Goal: Task Accomplishment & Management: Manage account settings

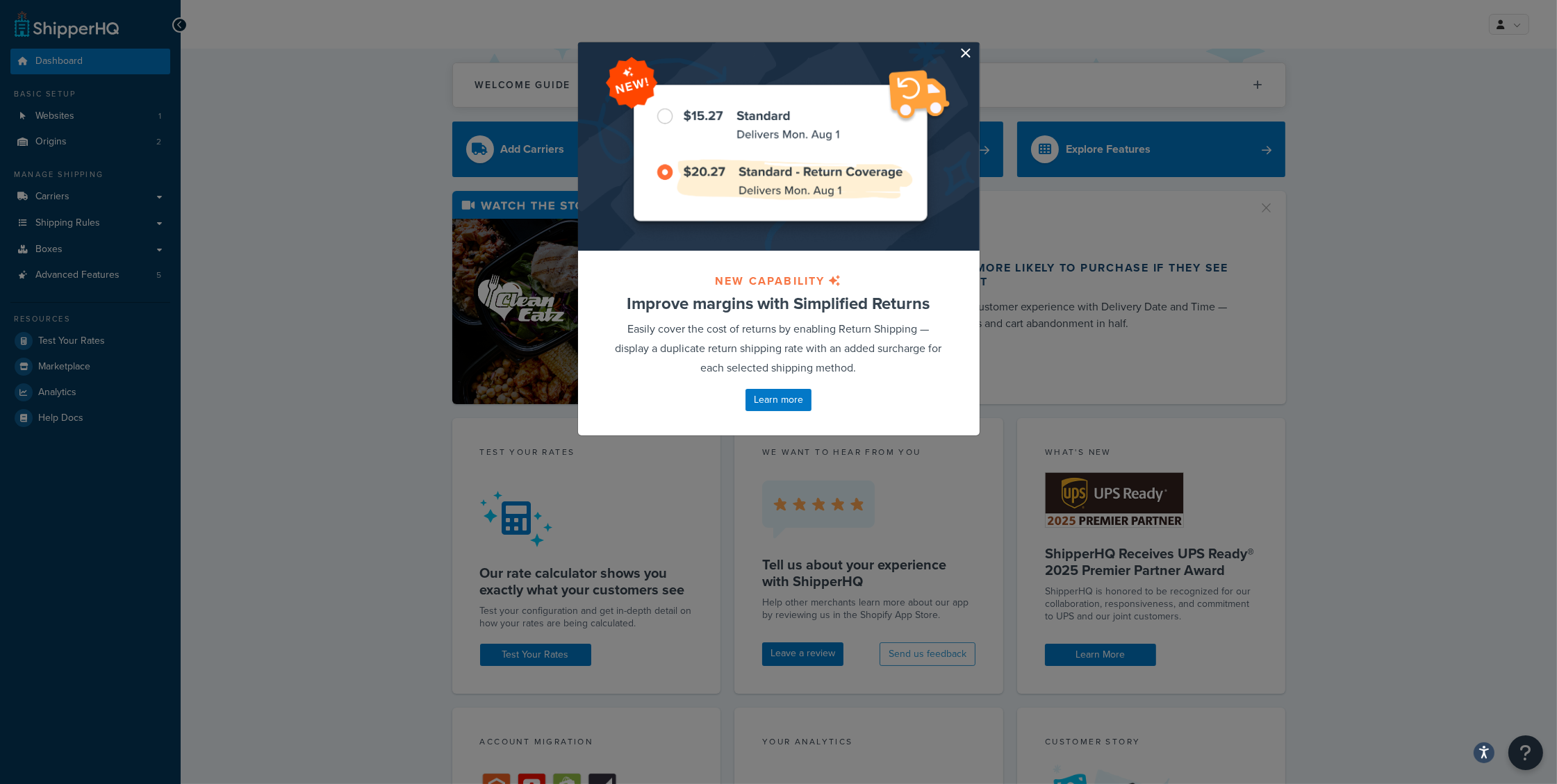
click at [976, 46] on button "button" at bounding box center [978, 44] width 4 height 4
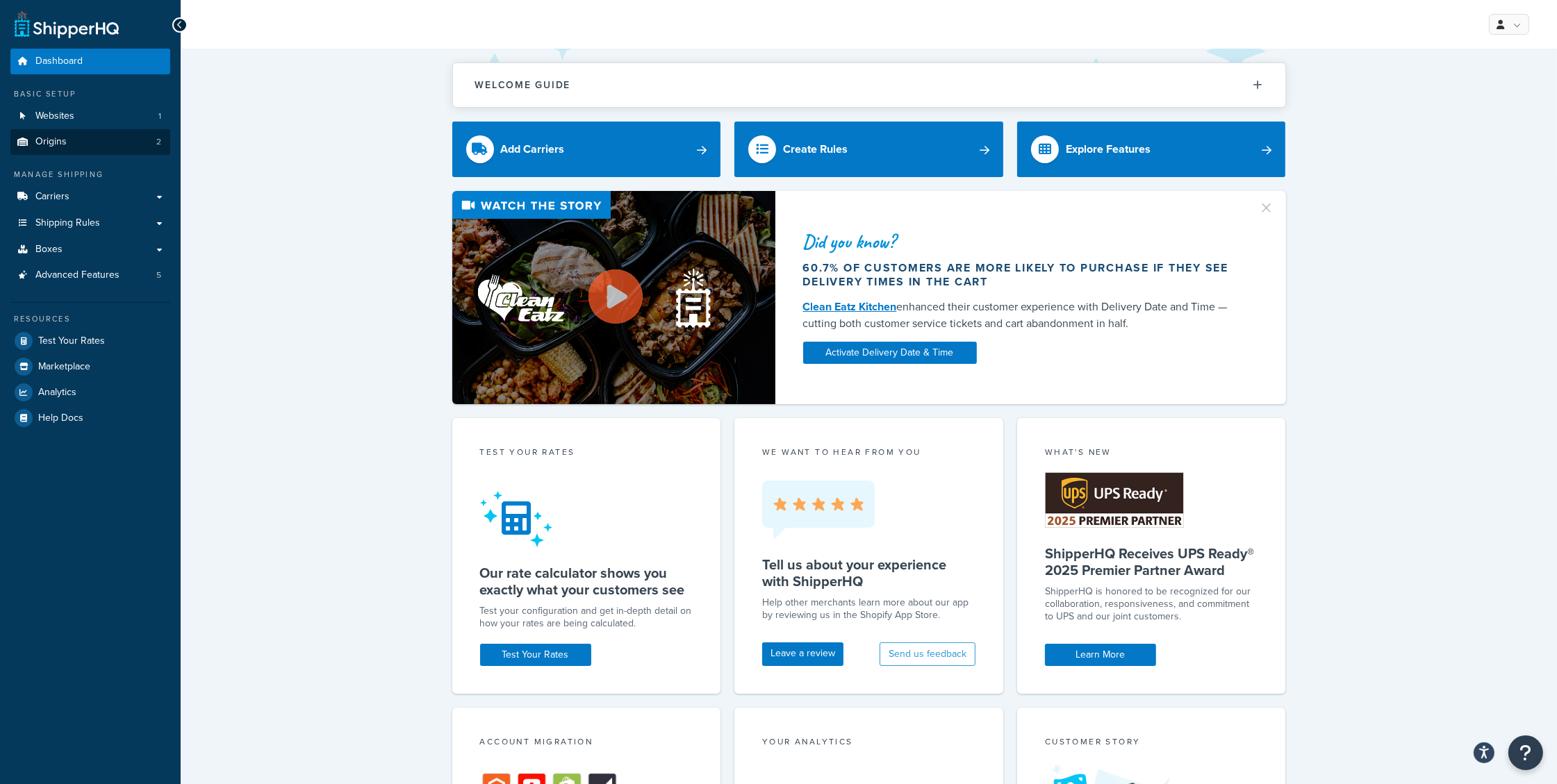
click at [103, 137] on link "Origins 2" at bounding box center [90, 141] width 160 height 26
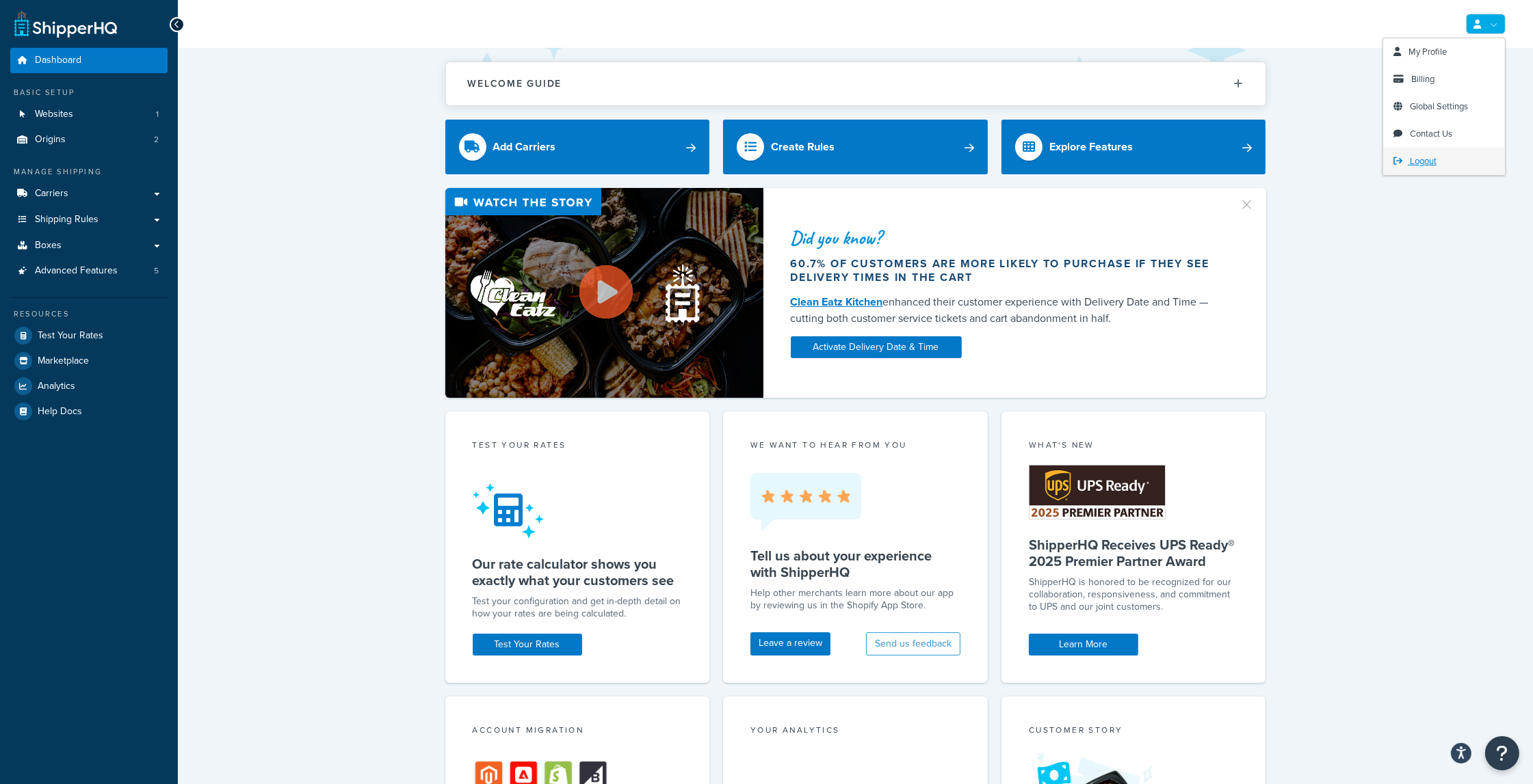
click at [1443, 157] on link "Logout" at bounding box center [1444, 161] width 121 height 27
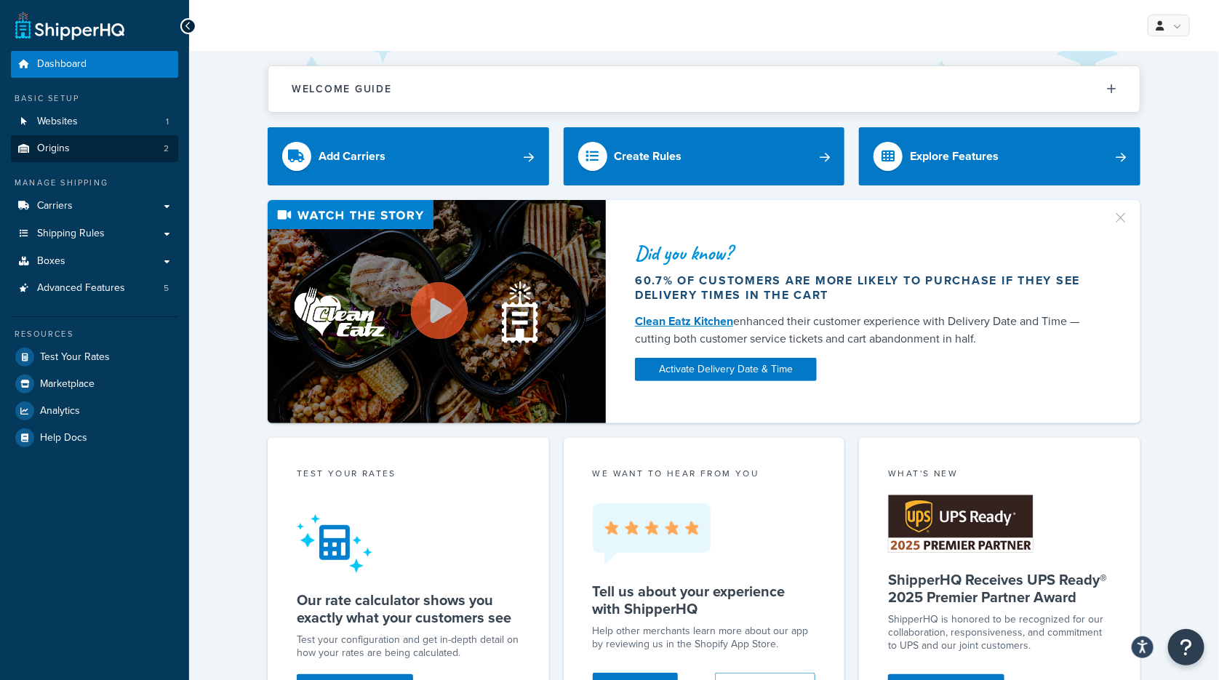
click at [100, 156] on link "Origins 2" at bounding box center [94, 148] width 167 height 27
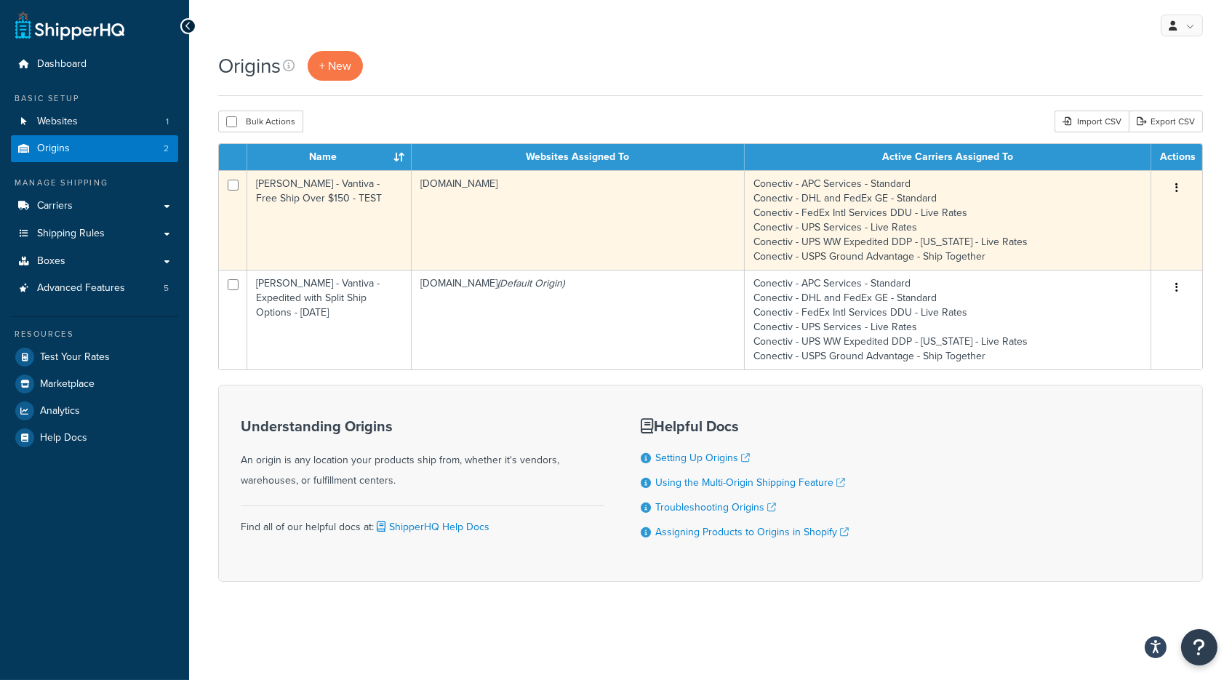
click at [1180, 186] on button "button" at bounding box center [1177, 188] width 20 height 23
click at [1142, 211] on link "Edit" at bounding box center [1128, 216] width 115 height 30
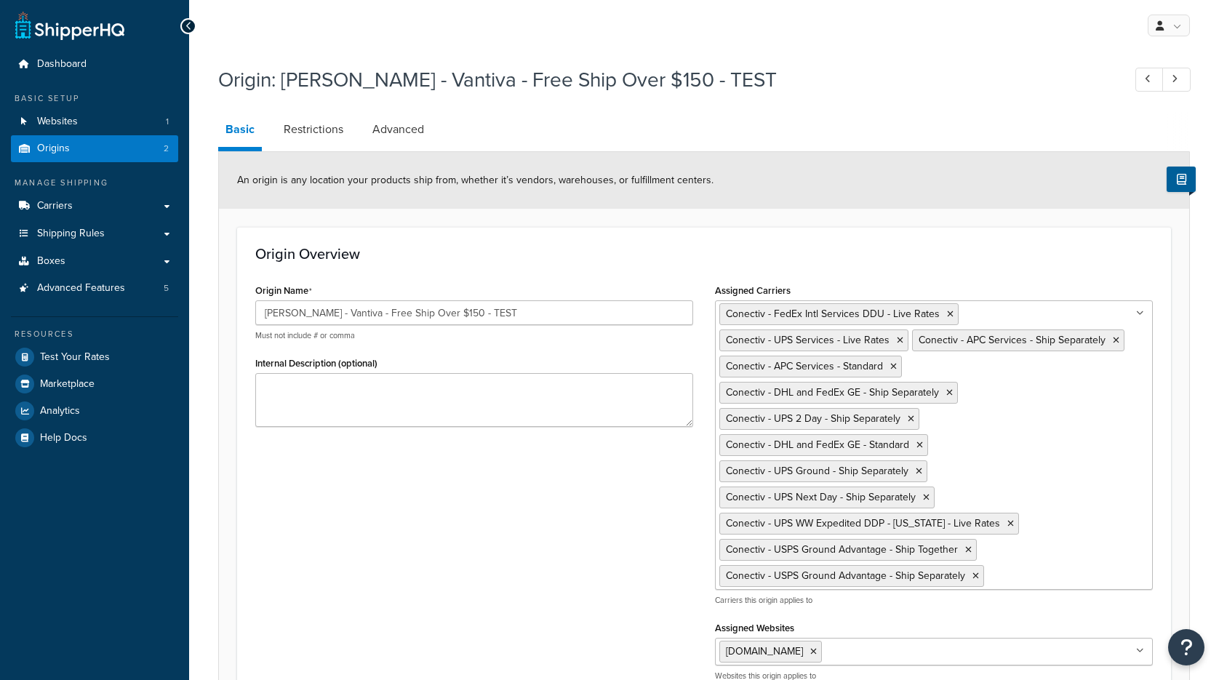
select select "42"
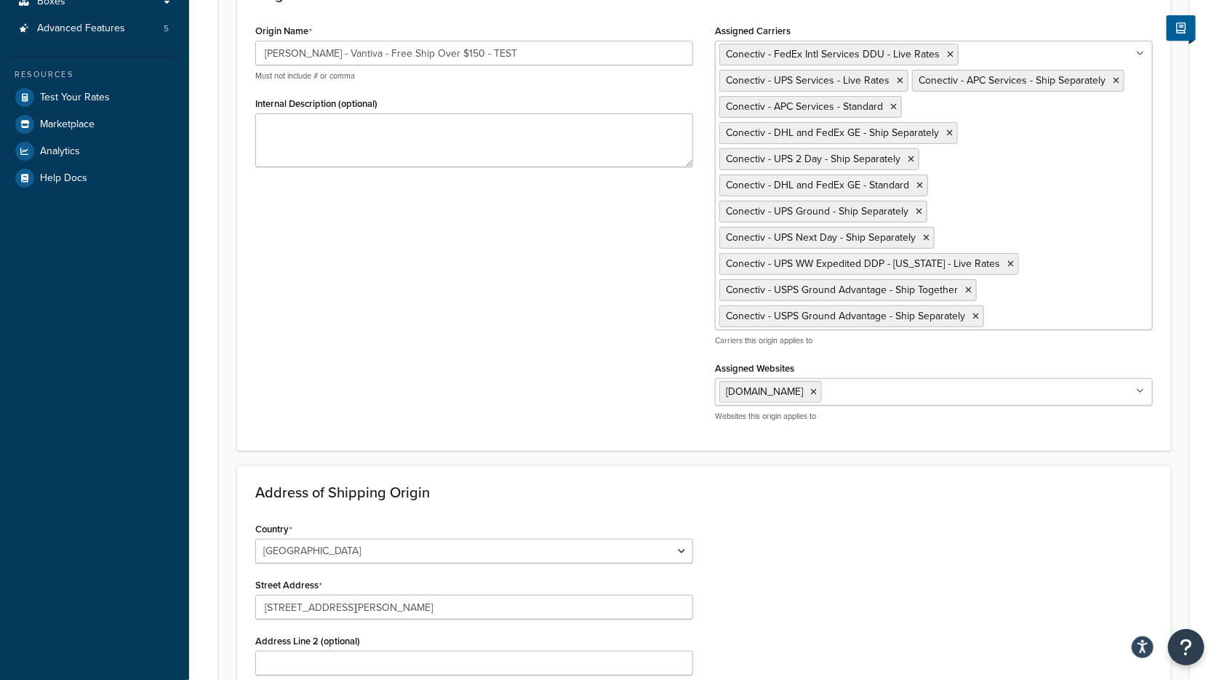
scroll to position [283, 0]
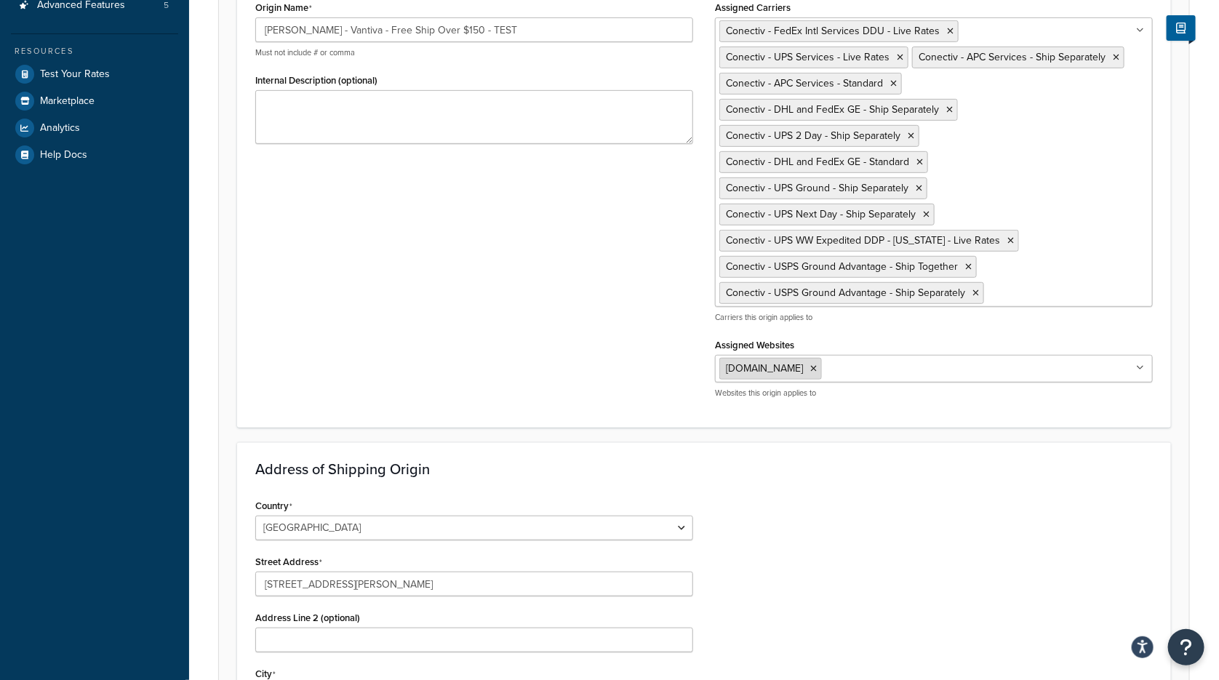
click at [817, 364] on icon at bounding box center [813, 368] width 7 height 9
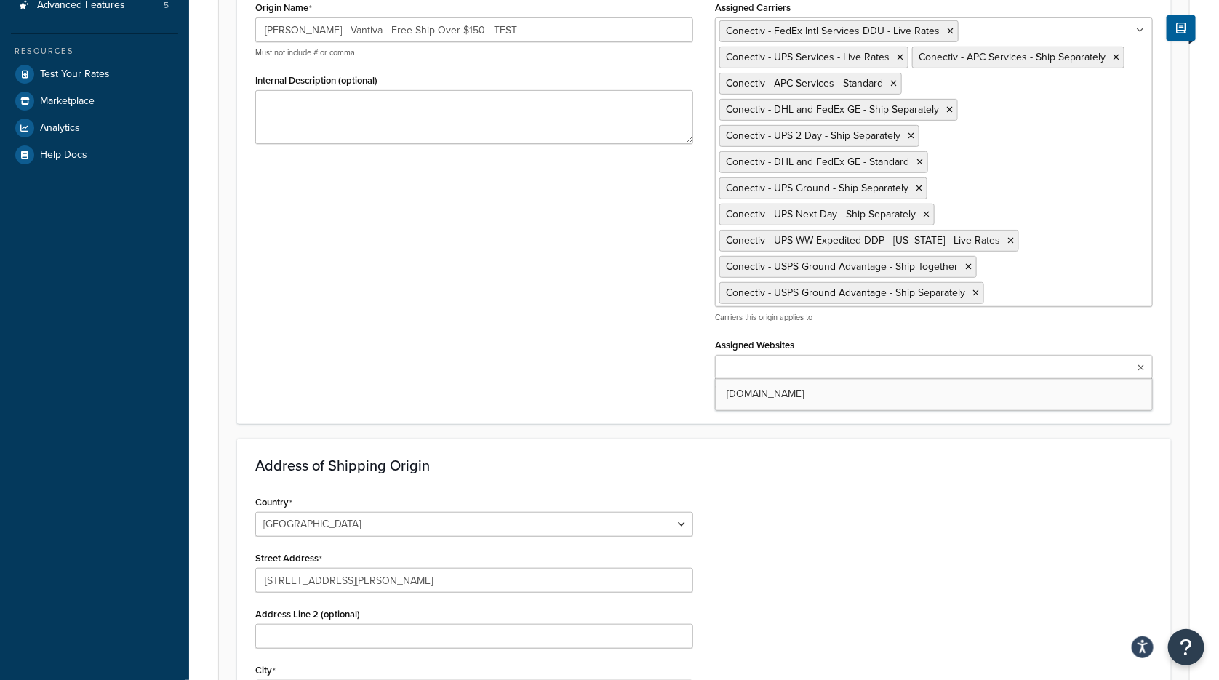
click at [679, 387] on div "Origin Name [PERSON_NAME] - Vantiva - Free Ship Over $150 - TEST Must not inclu…" at bounding box center [703, 201] width 919 height 409
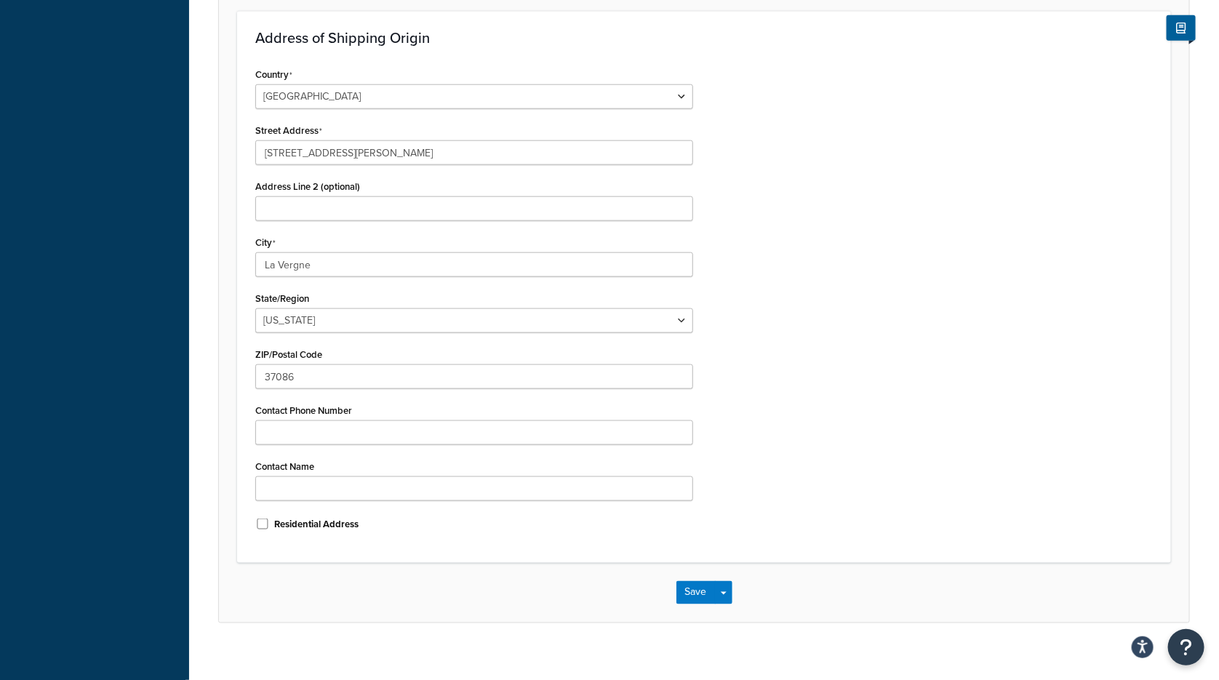
scroll to position [710, 0]
click at [697, 582] on button "Save" at bounding box center [695, 593] width 39 height 23
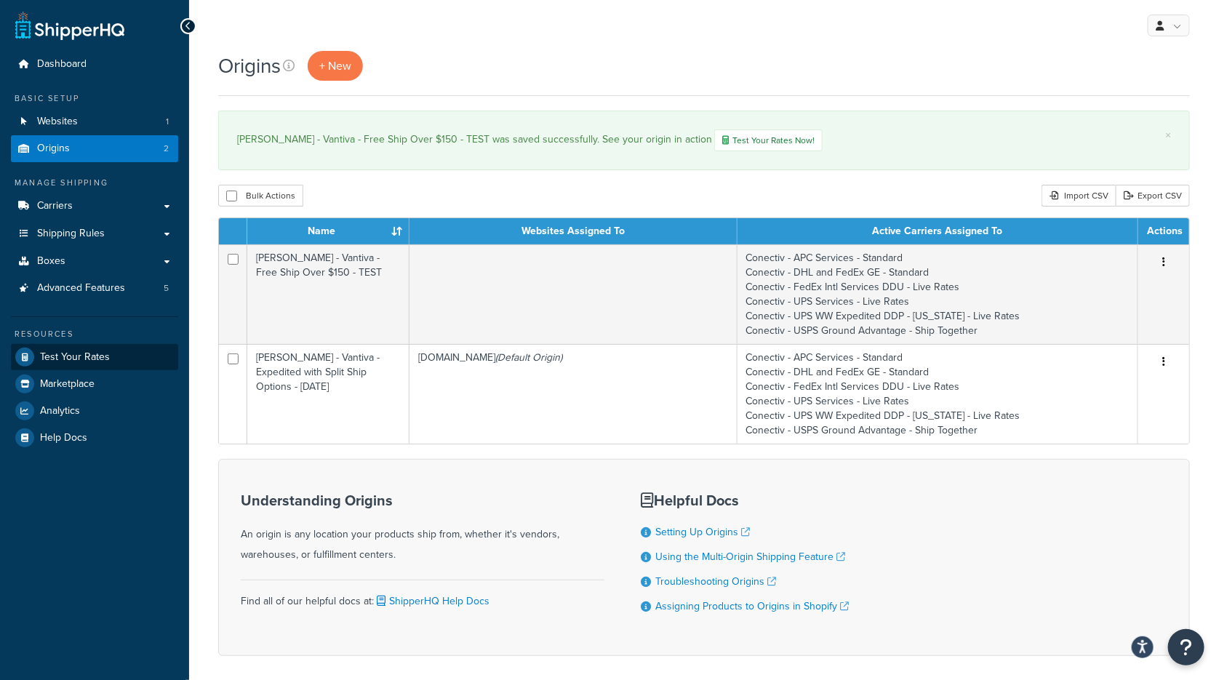
click at [108, 348] on link "Test Your Rates" at bounding box center [94, 357] width 167 height 26
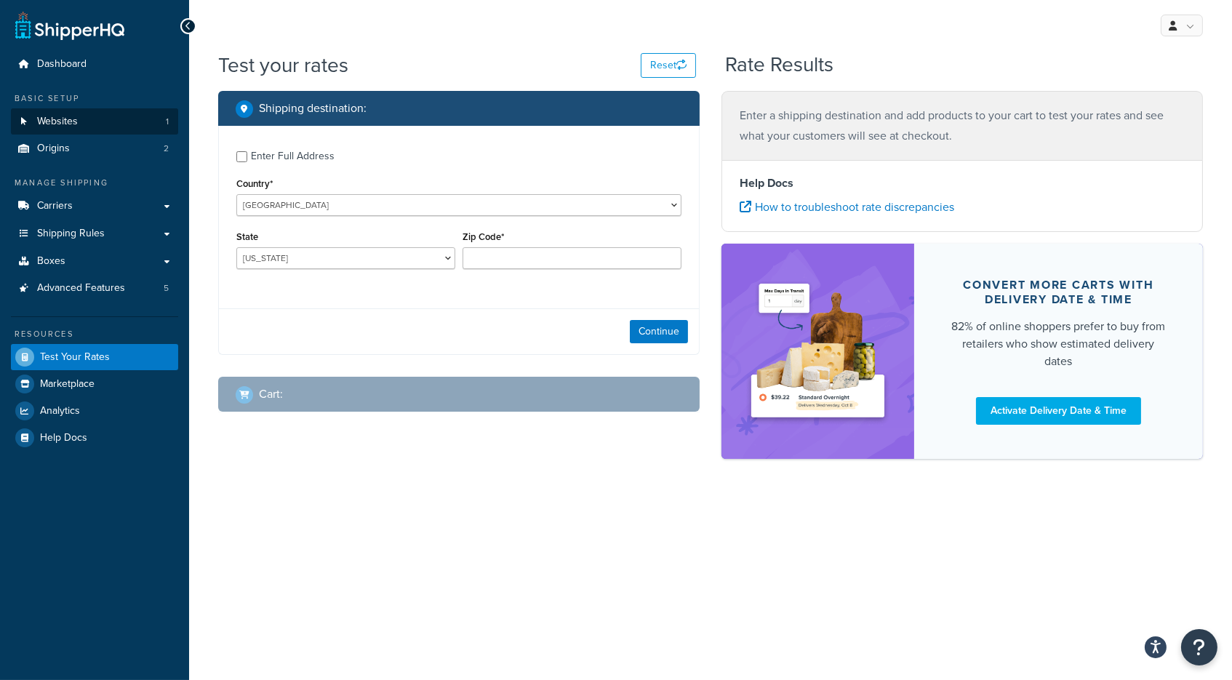
click at [111, 124] on link "Websites 1" at bounding box center [94, 121] width 167 height 27
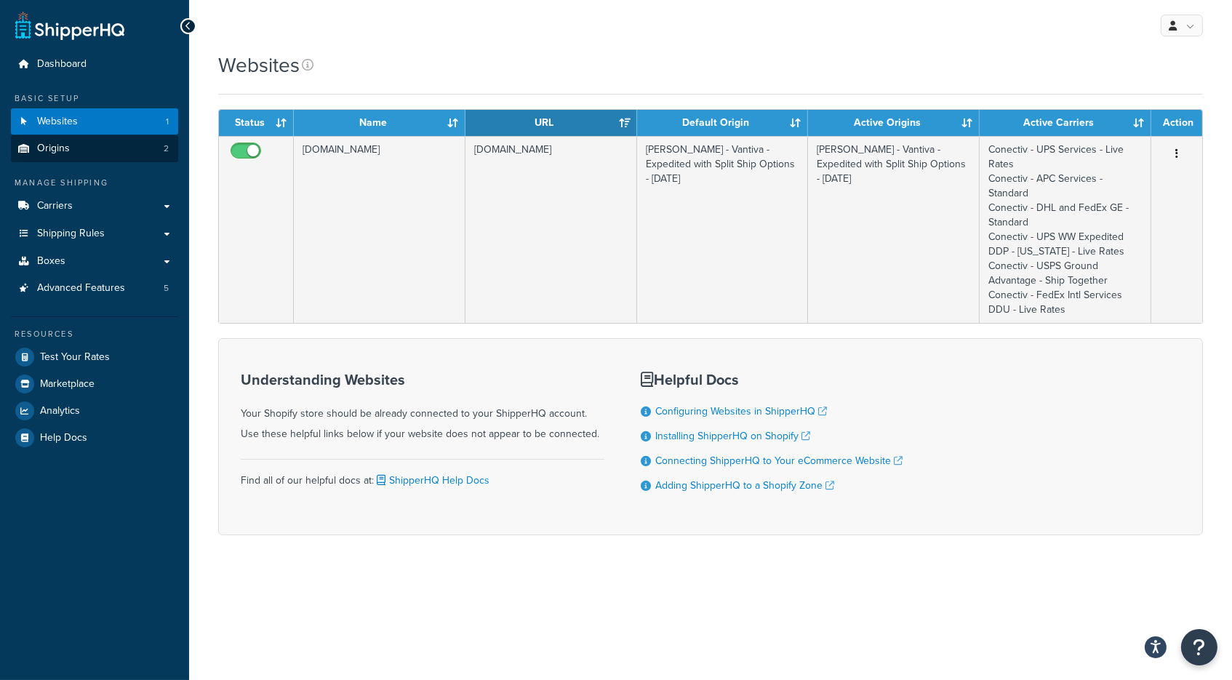
click at [104, 149] on link "Origins 2" at bounding box center [94, 148] width 167 height 27
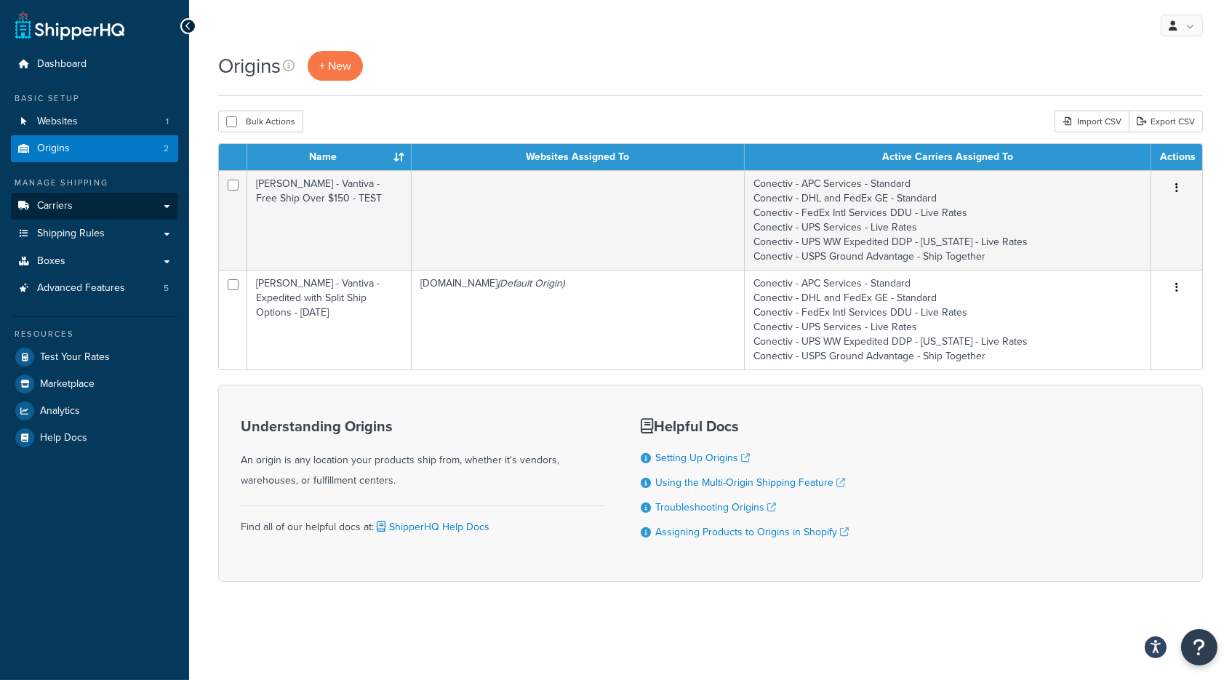
click at [98, 207] on link "Carriers" at bounding box center [94, 206] width 167 height 27
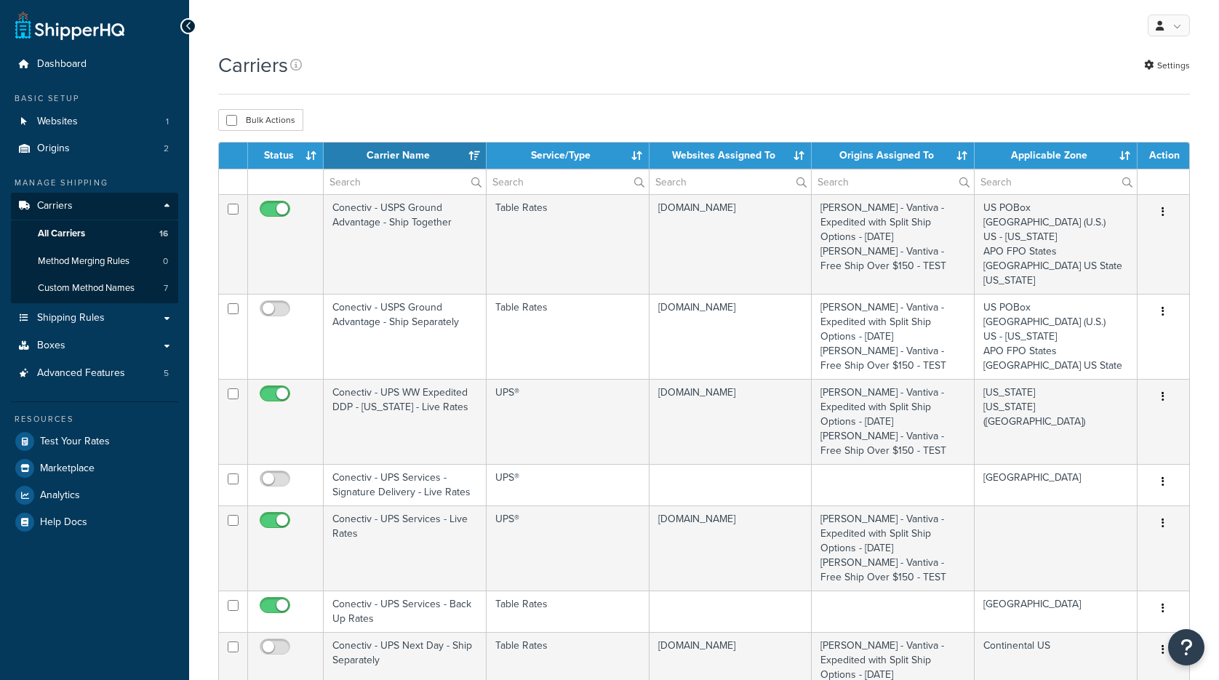
select select "15"
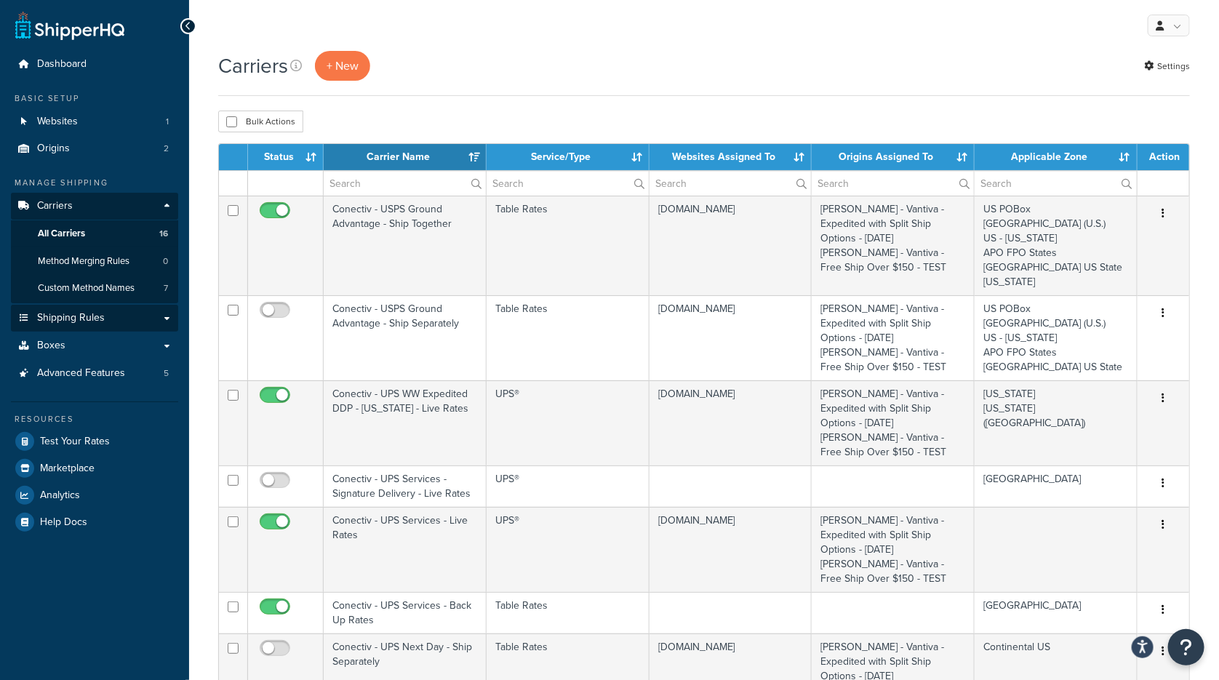
click at [94, 321] on span "Shipping Rules" at bounding box center [71, 318] width 68 height 12
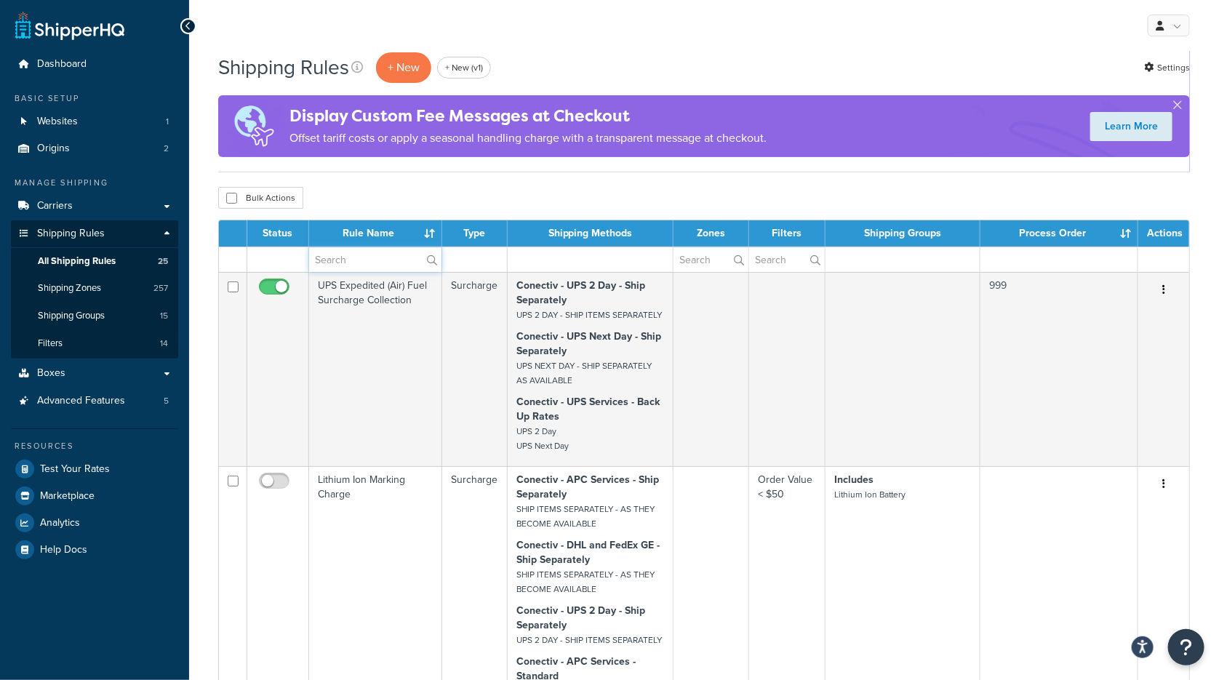
click at [350, 260] on input "text" at bounding box center [375, 259] width 132 height 25
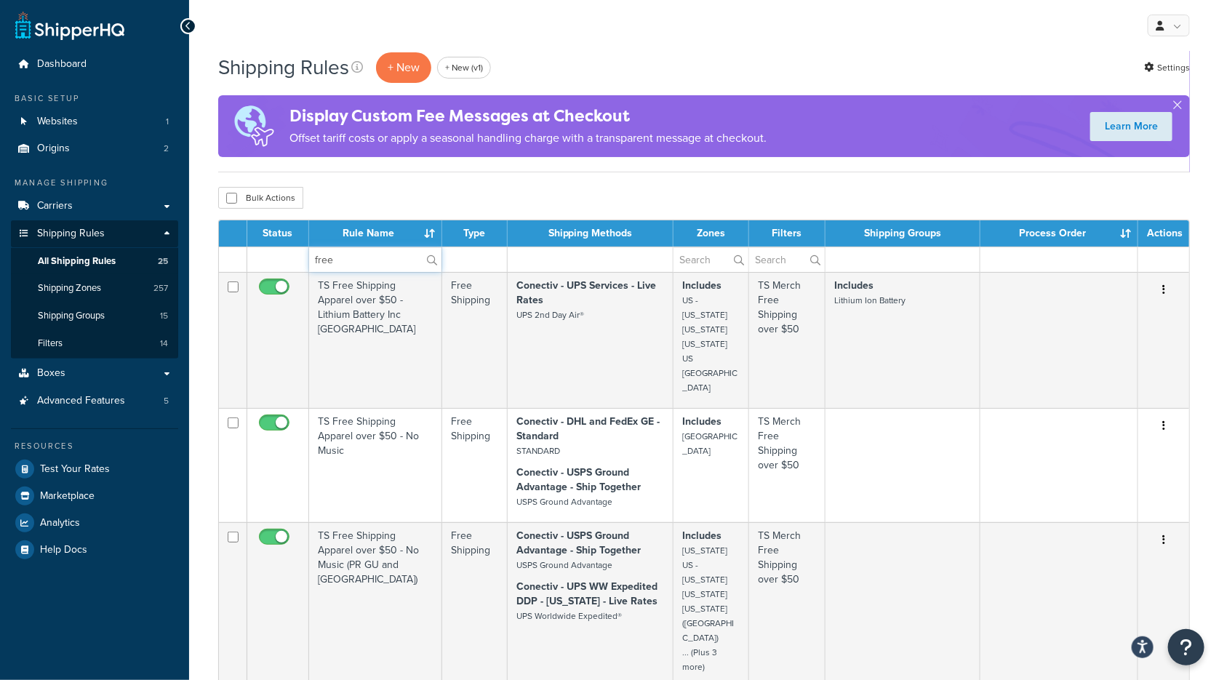
type input "free"
click at [463, 194] on div "Bulk Actions Duplicate [GEOGRAPHIC_DATA]" at bounding box center [704, 198] width 972 height 22
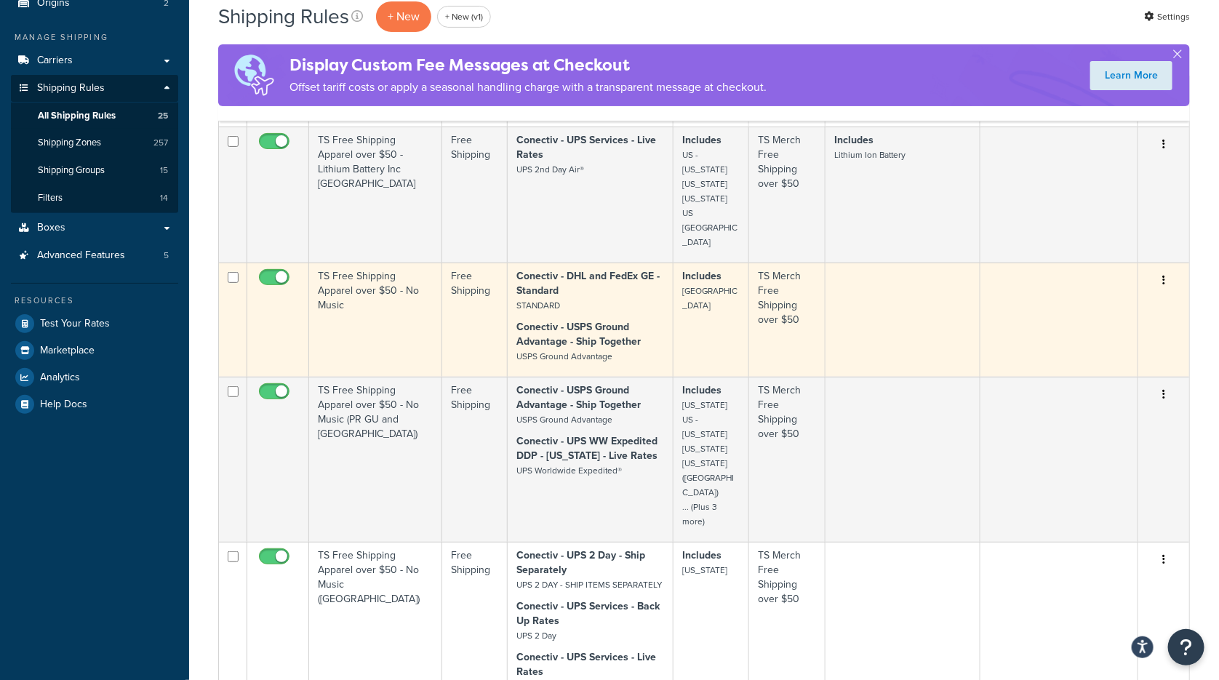
scroll to position [146, 0]
